Goal: Task Accomplishment & Management: Manage account settings

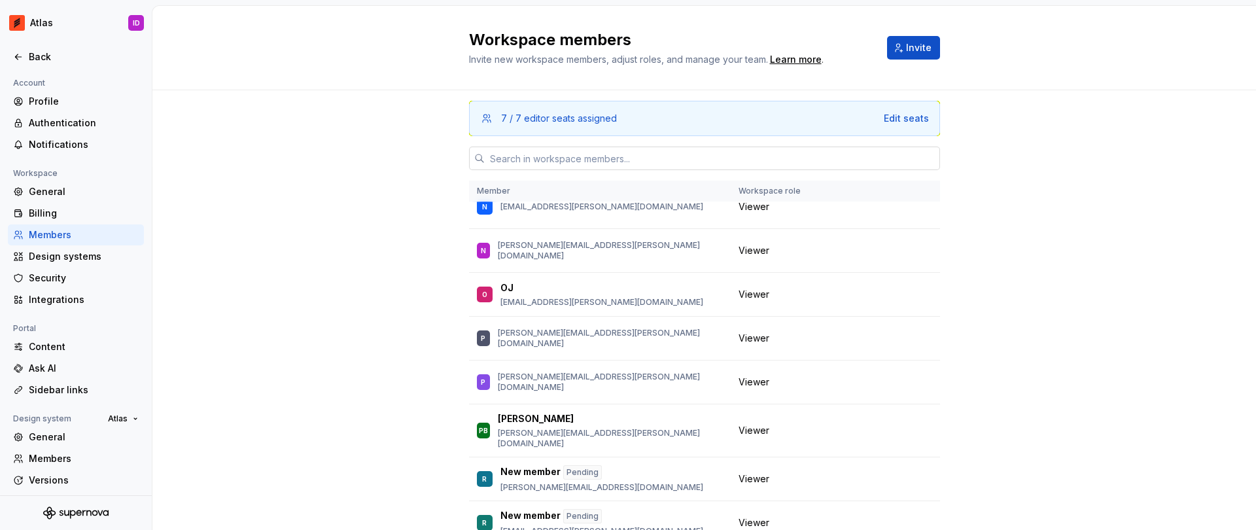
click at [552, 148] on input "text" at bounding box center [712, 159] width 455 height 24
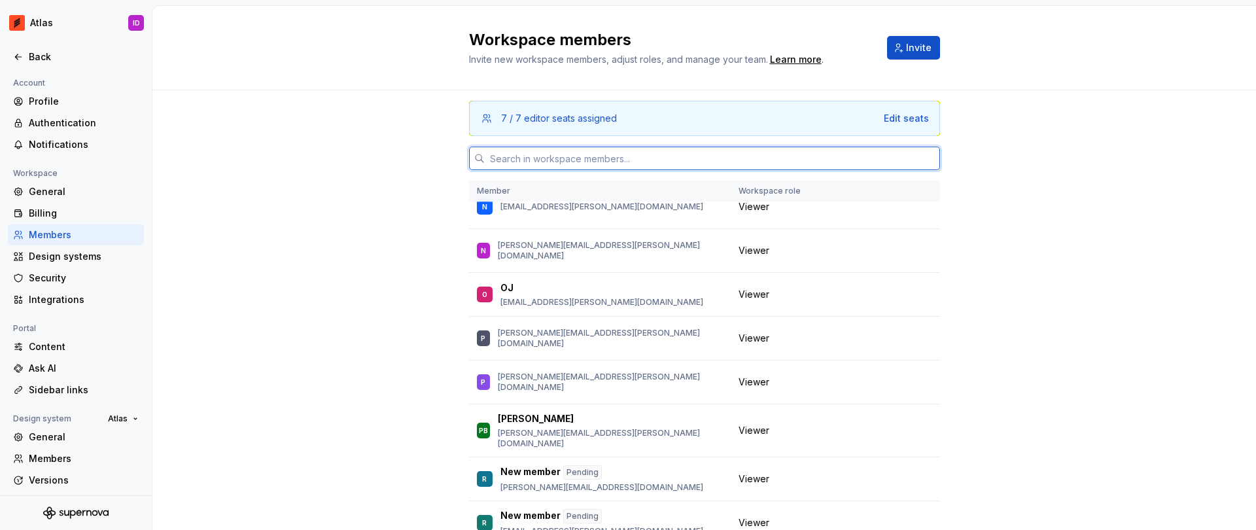
paste input "[PERSON_NAME][EMAIL_ADDRESS][PERSON_NAME][DOMAIN_NAME]"
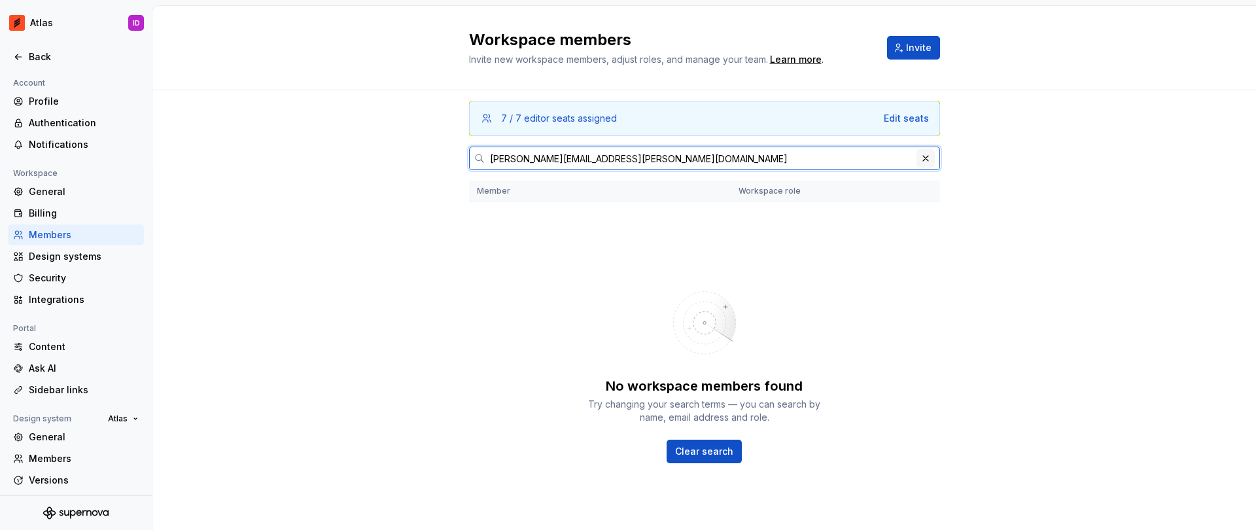
type input "[PERSON_NAME][EMAIL_ADDRESS][PERSON_NAME][DOMAIN_NAME]"
click at [917, 158] on button "button" at bounding box center [925, 158] width 18 height 18
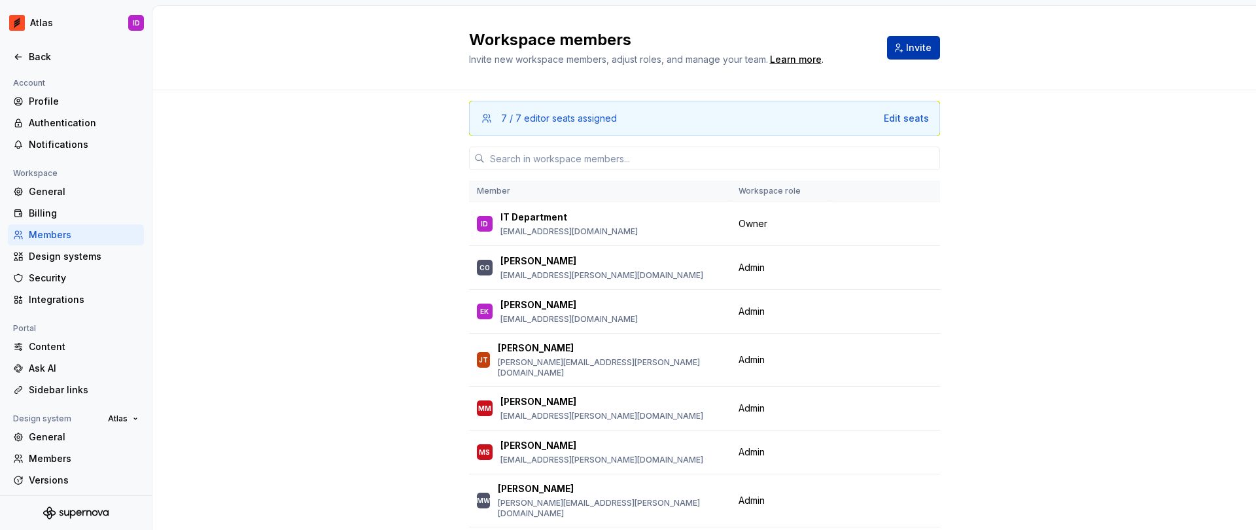
click at [907, 44] on span "Invite" at bounding box center [919, 47] width 26 height 13
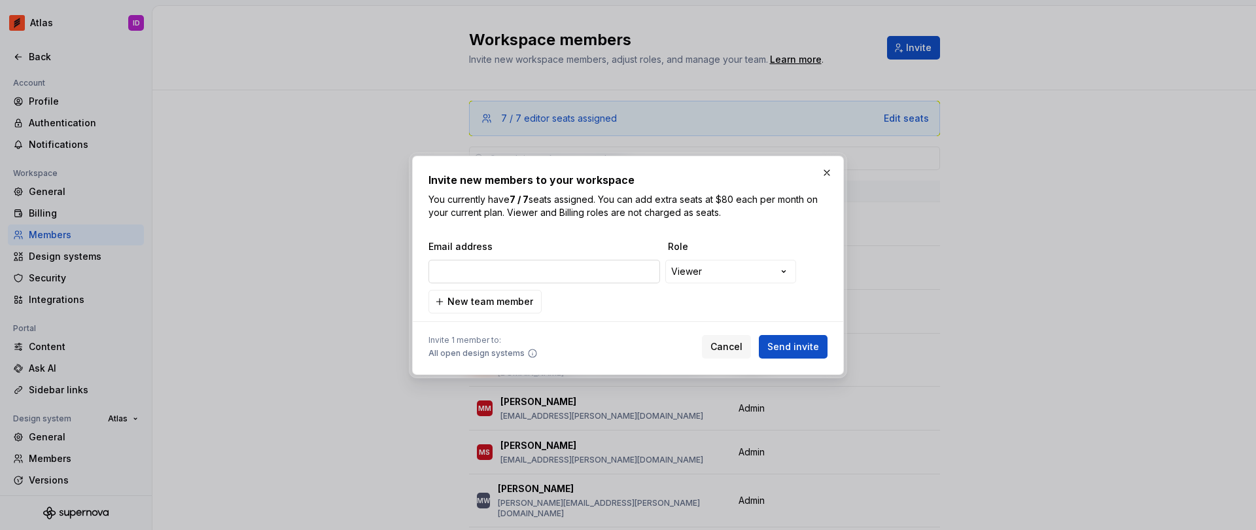
click at [605, 266] on input "email" at bounding box center [544, 272] width 232 height 24
click at [786, 345] on span "Send invite" at bounding box center [793, 346] width 52 height 13
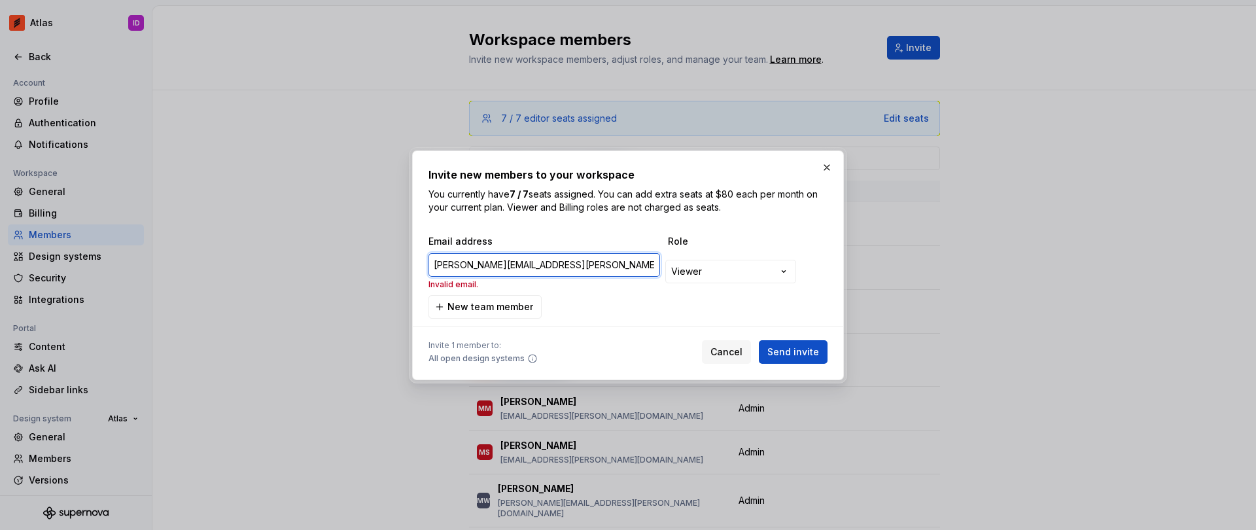
click at [551, 266] on input "[PERSON_NAME][EMAIL_ADDRESS][PERSON_NAME][DOMAIN_NAME]" at bounding box center [544, 265] width 232 height 24
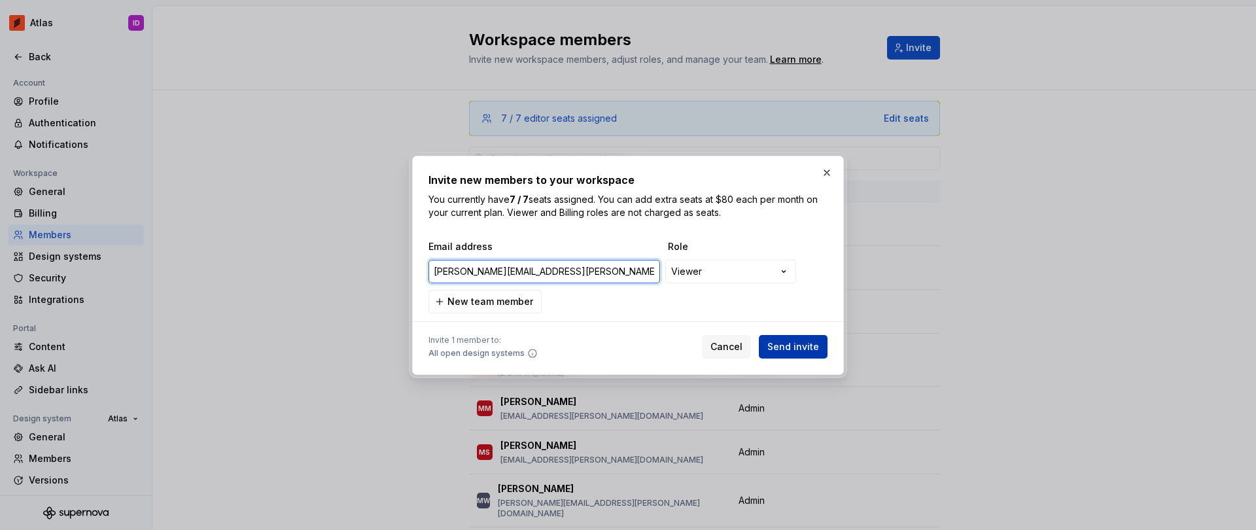
type input "[PERSON_NAME][EMAIL_ADDRESS][PERSON_NAME][DOMAIN_NAME]"
click at [798, 345] on span "Send invite" at bounding box center [793, 346] width 52 height 13
click at [749, 341] on button "Cancel" at bounding box center [726, 347] width 49 height 24
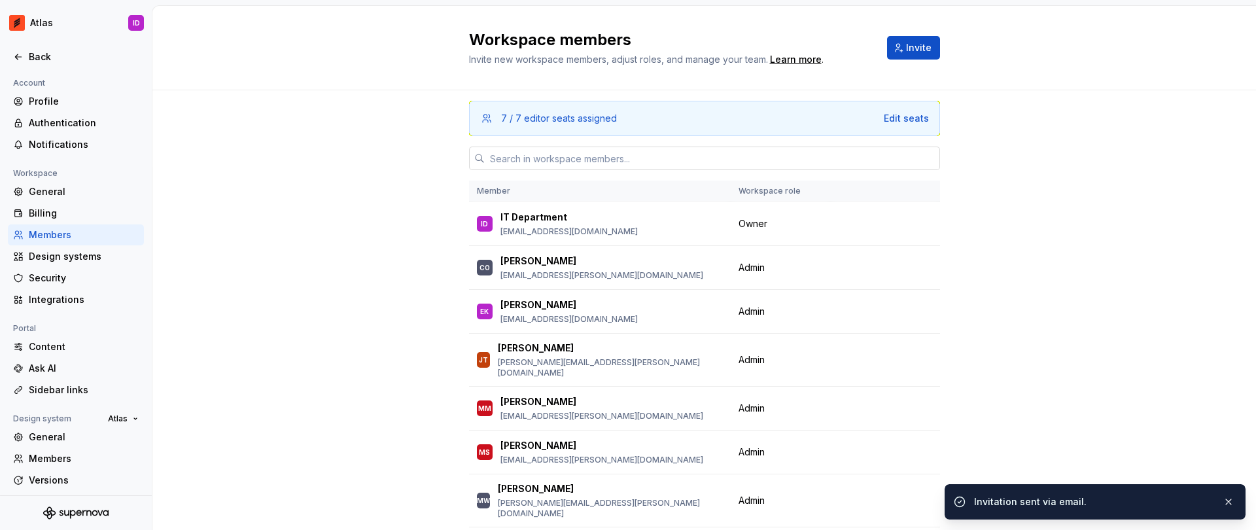
click at [663, 159] on input "text" at bounding box center [712, 159] width 455 height 24
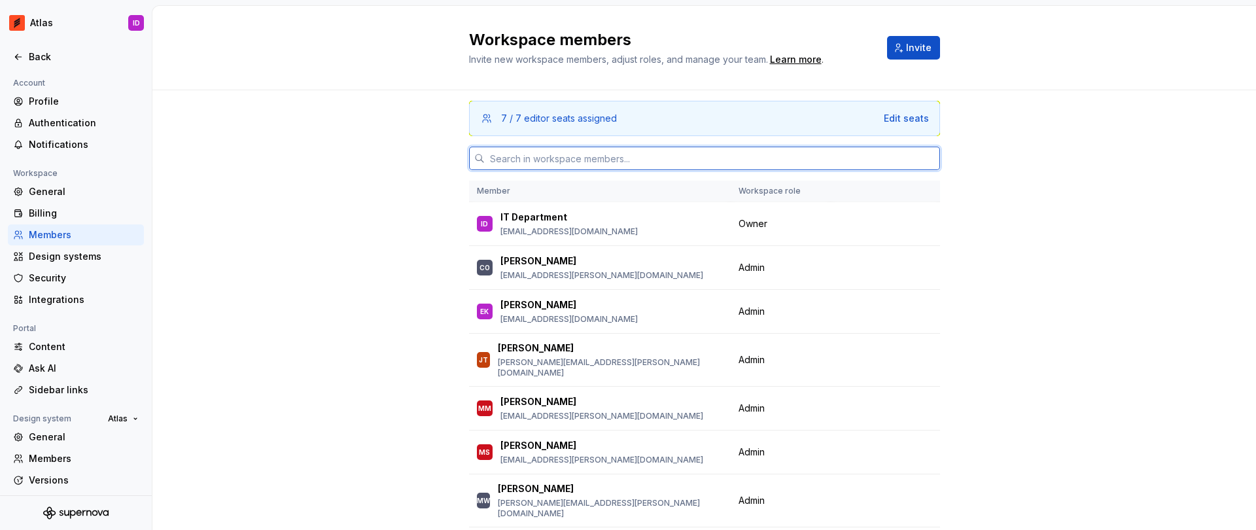
paste input "[PERSON_NAME][EMAIL_ADDRESS][PERSON_NAME][DOMAIN_NAME]"
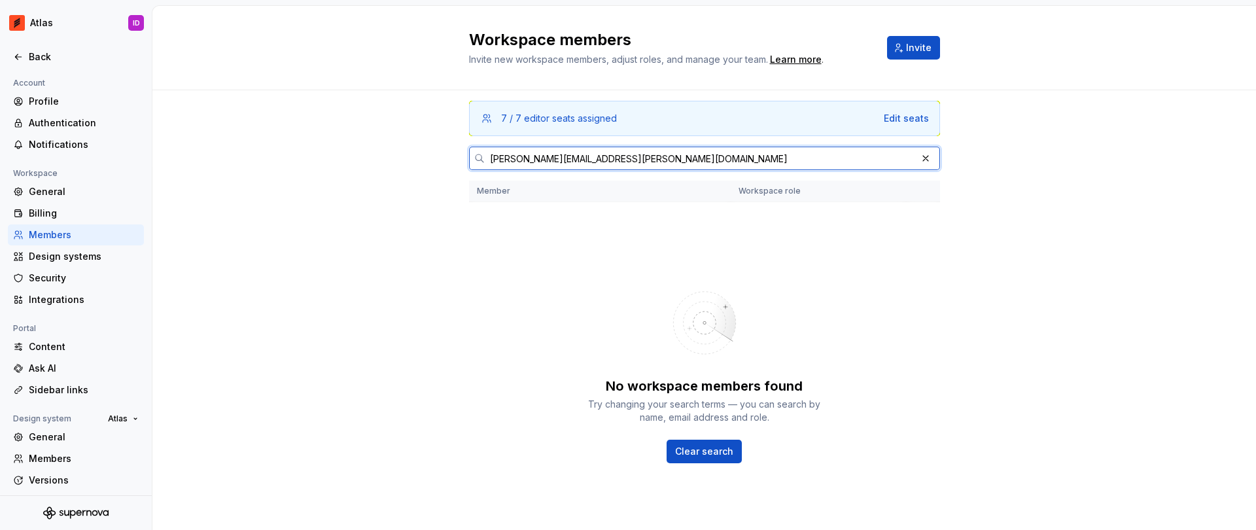
drag, startPoint x: 670, startPoint y: 158, endPoint x: 433, endPoint y: 164, distance: 236.9
click at [433, 164] on div "7 / 7 editor seats assigned Edit seats [PERSON_NAME][EMAIL_ADDRESS][PERSON_NAME…" at bounding box center [704, 333] width 1104 height 486
click at [512, 161] on input "[PERSON_NAME][EMAIL_ADDRESS][PERSON_NAME][DOMAIN_NAME]" at bounding box center [701, 159] width 432 height 24
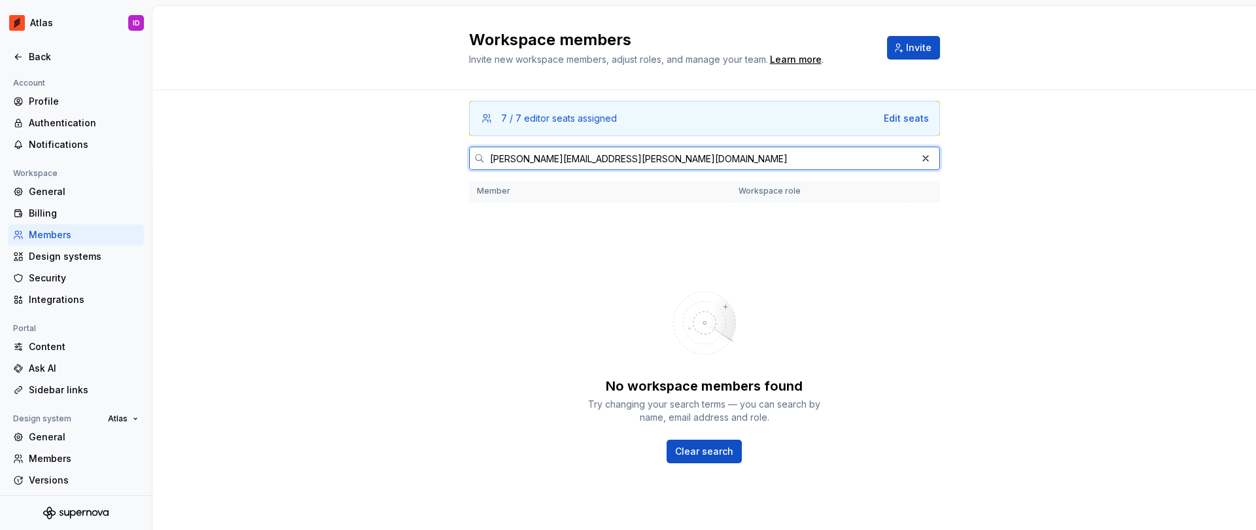
click at [604, 158] on input "[PERSON_NAME][EMAIL_ADDRESS][PERSON_NAME][DOMAIN_NAME]" at bounding box center [701, 159] width 432 height 24
click at [604, 160] on input "[PERSON_NAME][EMAIL_ADDRESS][PERSON_NAME][DOMAIN_NAME]" at bounding box center [701, 159] width 432 height 24
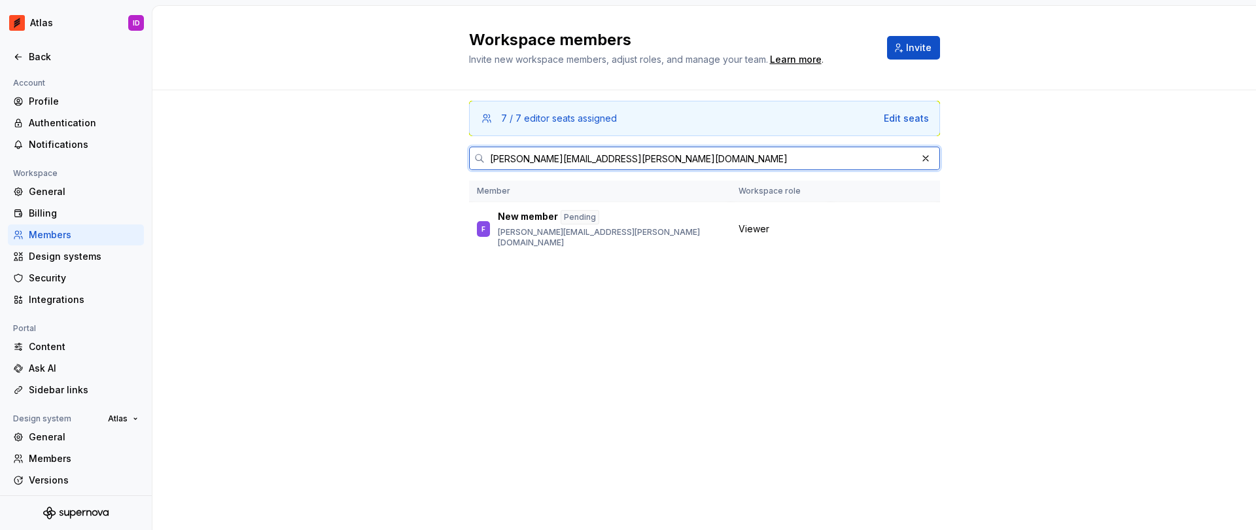
type input "[PERSON_NAME][EMAIL_ADDRESS][PERSON_NAME][DOMAIN_NAME]"
click at [928, 157] on button "button" at bounding box center [925, 158] width 18 height 18
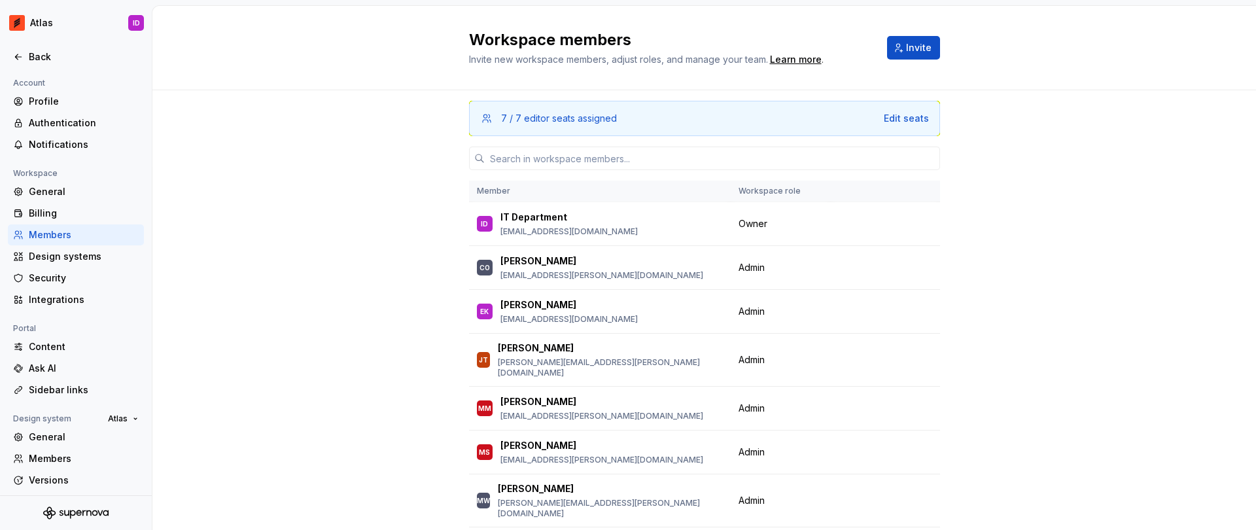
click at [192, 177] on div "7 / 7 editor seats assigned Edit seats Member Workspace role ID IT Department […" at bounding box center [704, 352] width 1104 height 524
